Goal: Task Accomplishment & Management: Manage account settings

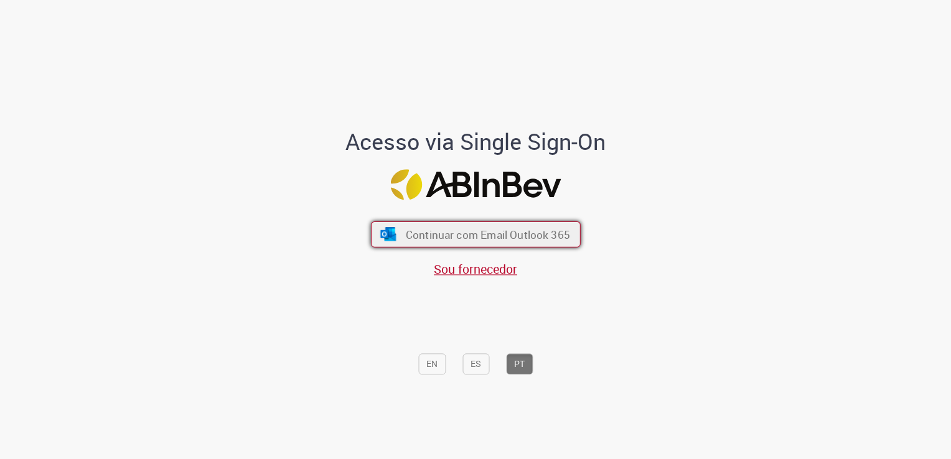
click at [456, 237] on span "Continuar com Email Outlook 365" at bounding box center [487, 235] width 164 height 14
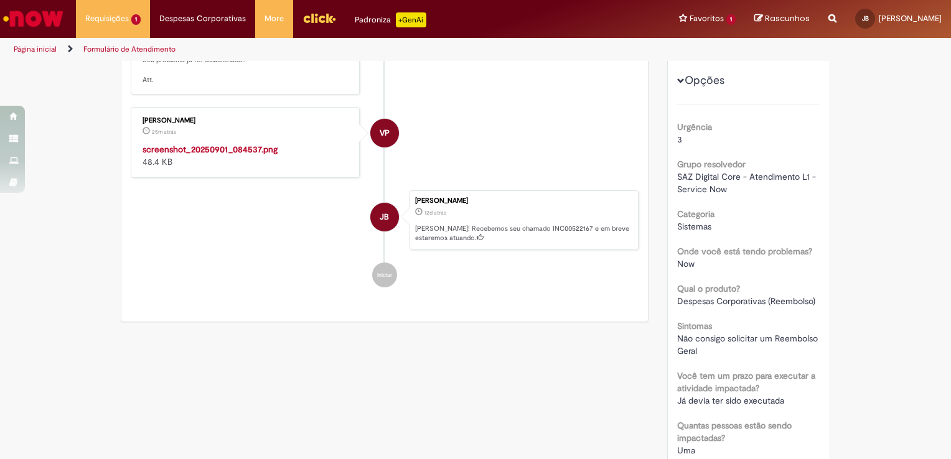
scroll to position [249, 0]
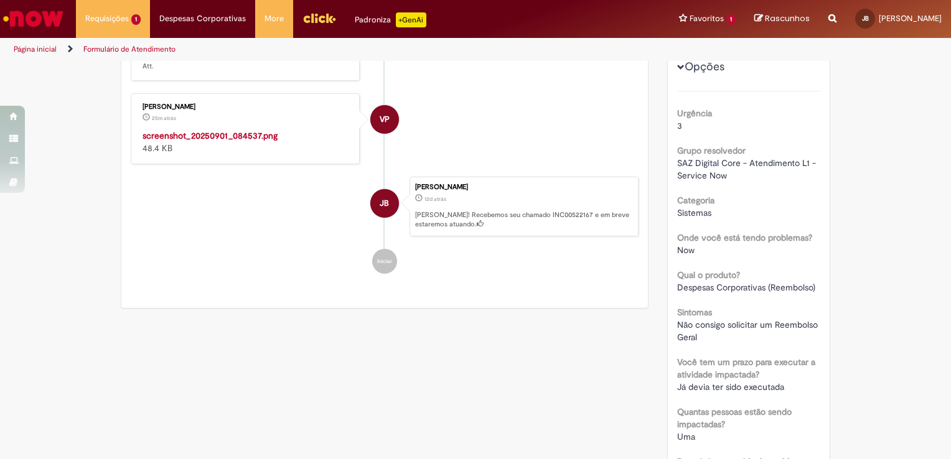
click at [240, 129] on img "Histórico de tíquete" at bounding box center [246, 129] width 207 height 0
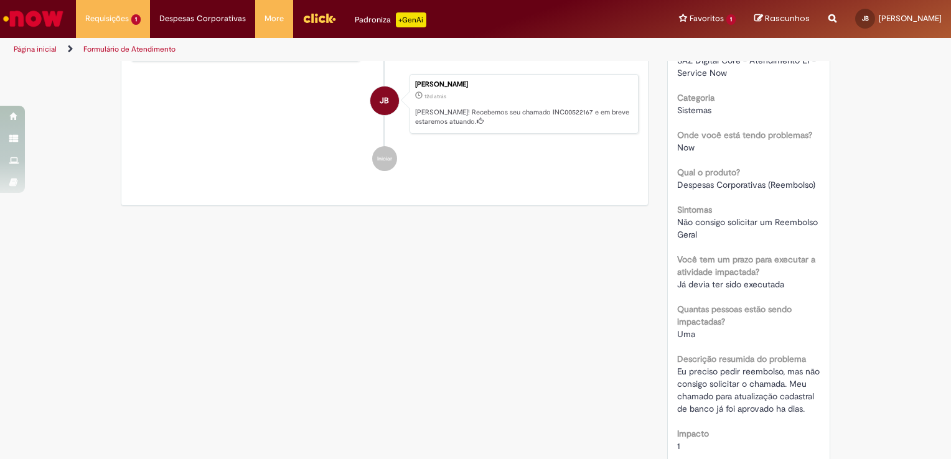
scroll to position [373, 0]
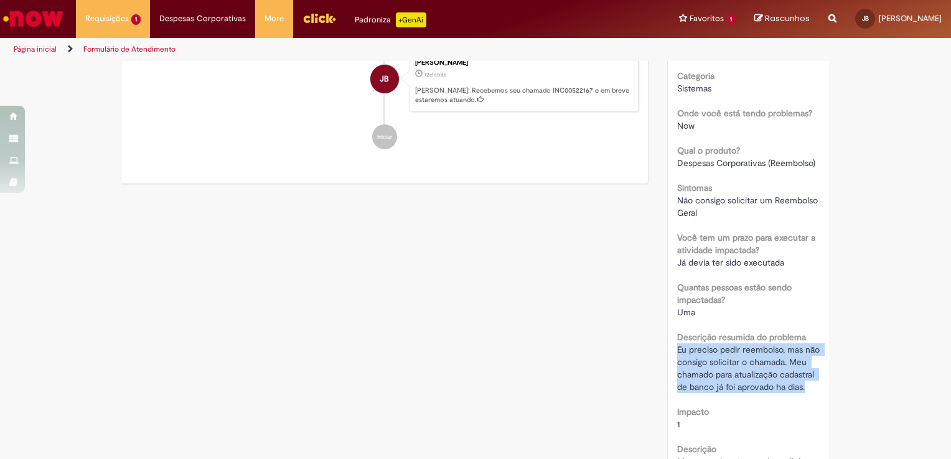
drag, startPoint x: 667, startPoint y: 350, endPoint x: 805, endPoint y: 383, distance: 142.2
click at [805, 383] on div "Número INC00522167 Status Em Espera Criado em 12d atrás 12 dias atrás Conclusão…" at bounding box center [749, 179] width 162 height 689
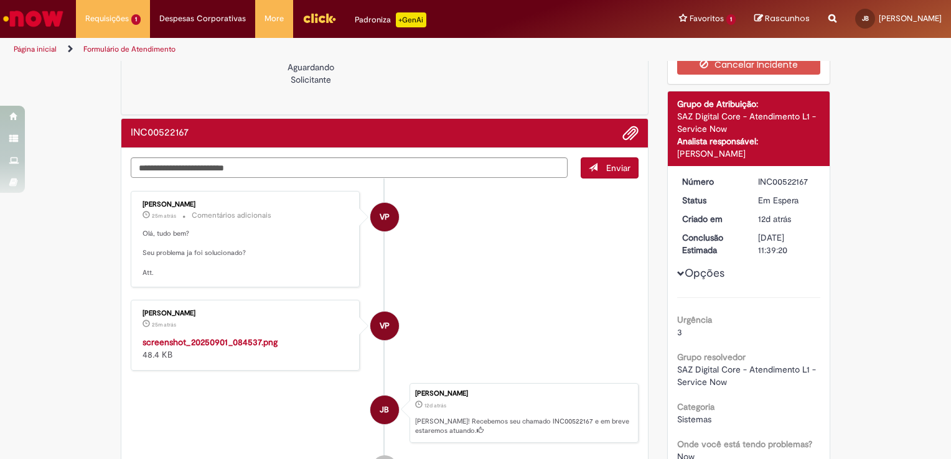
scroll to position [0, 0]
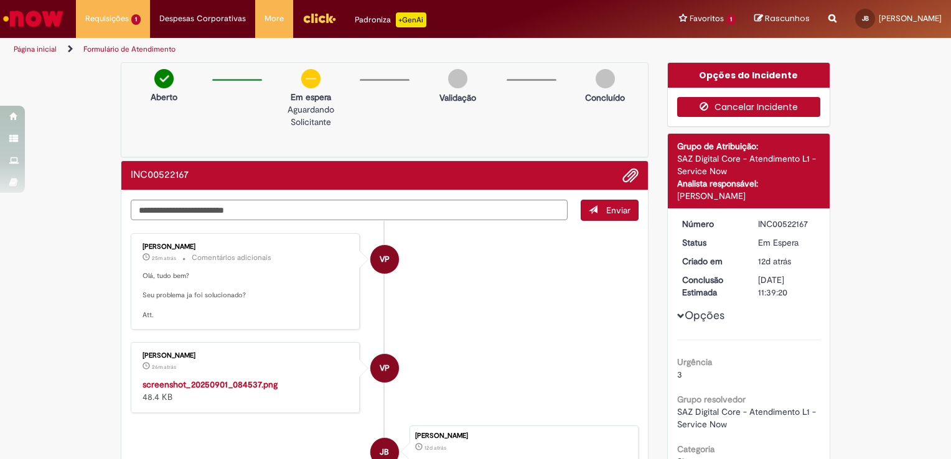
click at [772, 108] on button "Cancelar Incidente" at bounding box center [749, 107] width 144 height 20
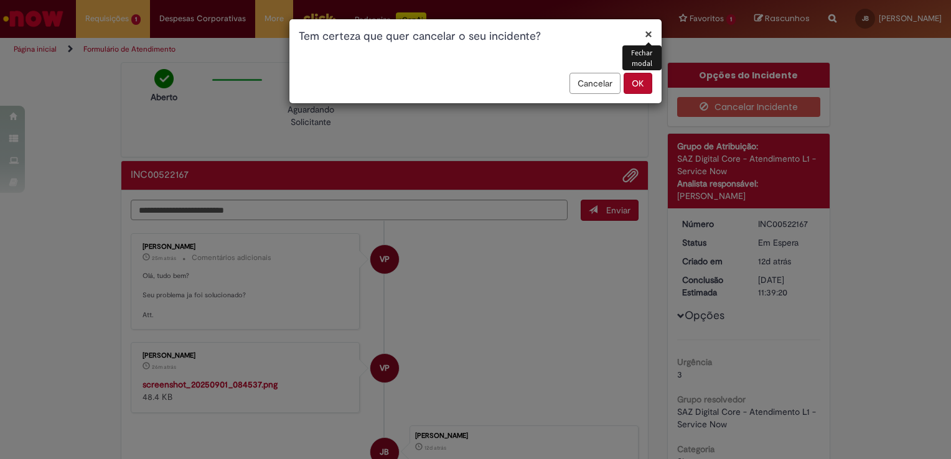
click at [632, 89] on button "OK" at bounding box center [638, 83] width 29 height 21
